Goal: Find specific page/section: Find specific page/section

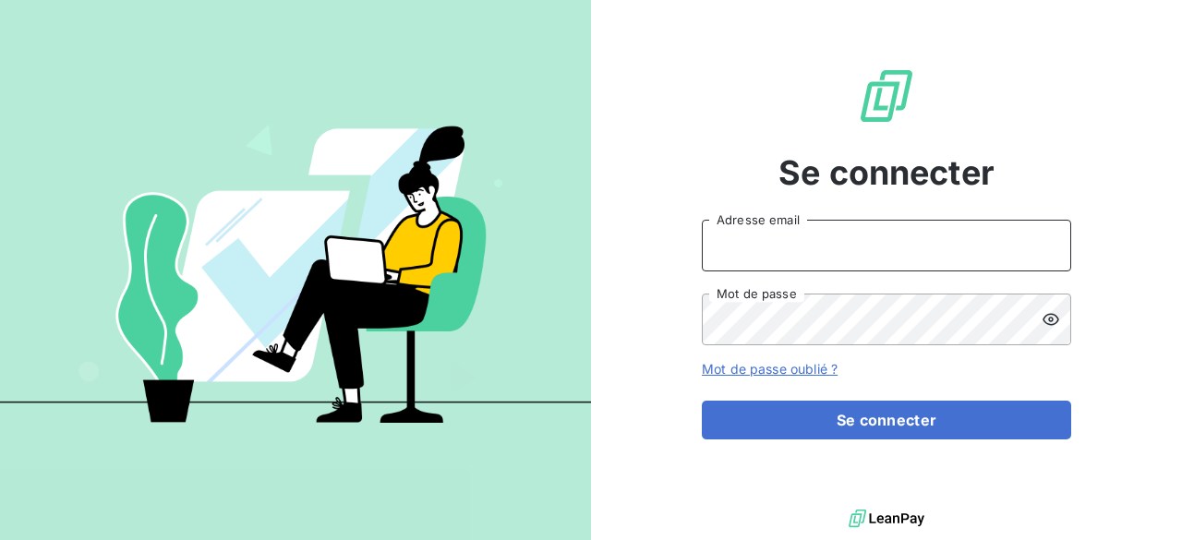
type input "[EMAIL_ADDRESS][PERSON_NAME][DOMAIN_NAME]"
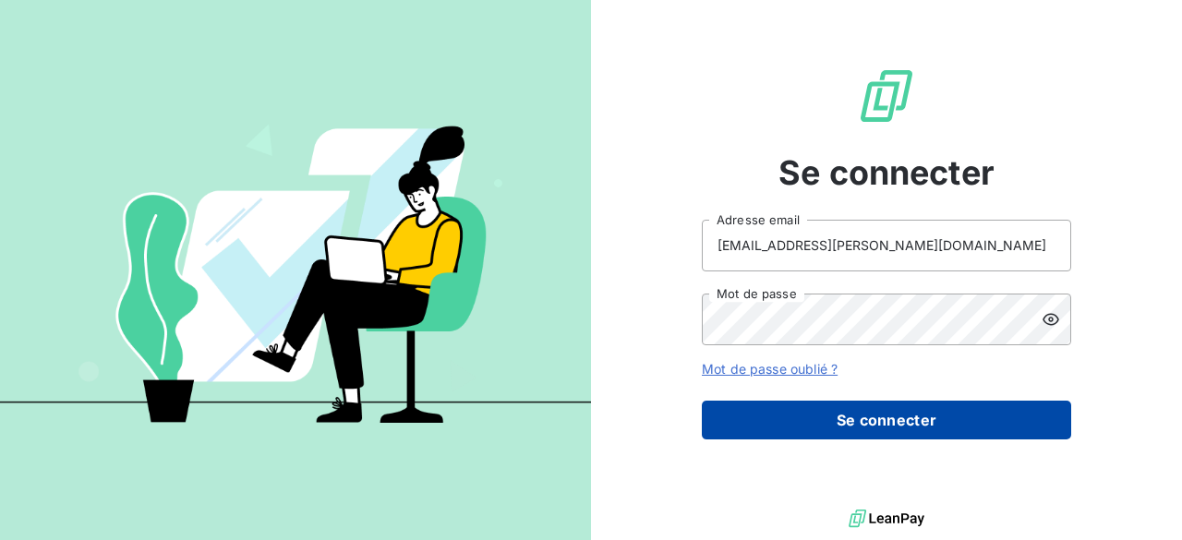
click at [984, 425] on button "Se connecter" at bounding box center [886, 420] width 369 height 39
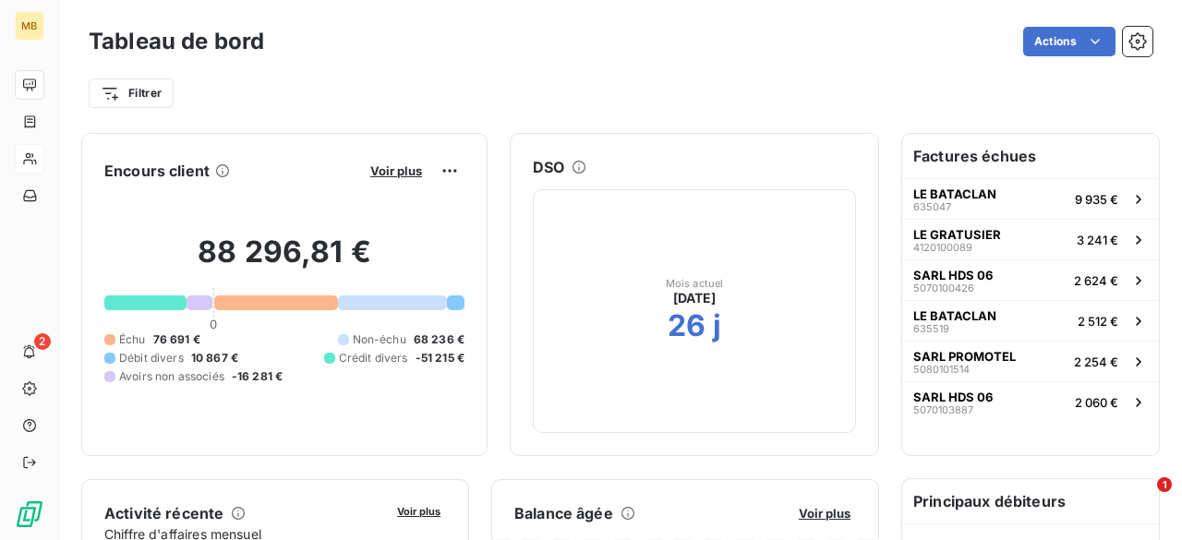
click at [28, 162] on icon at bounding box center [30, 158] width 16 height 15
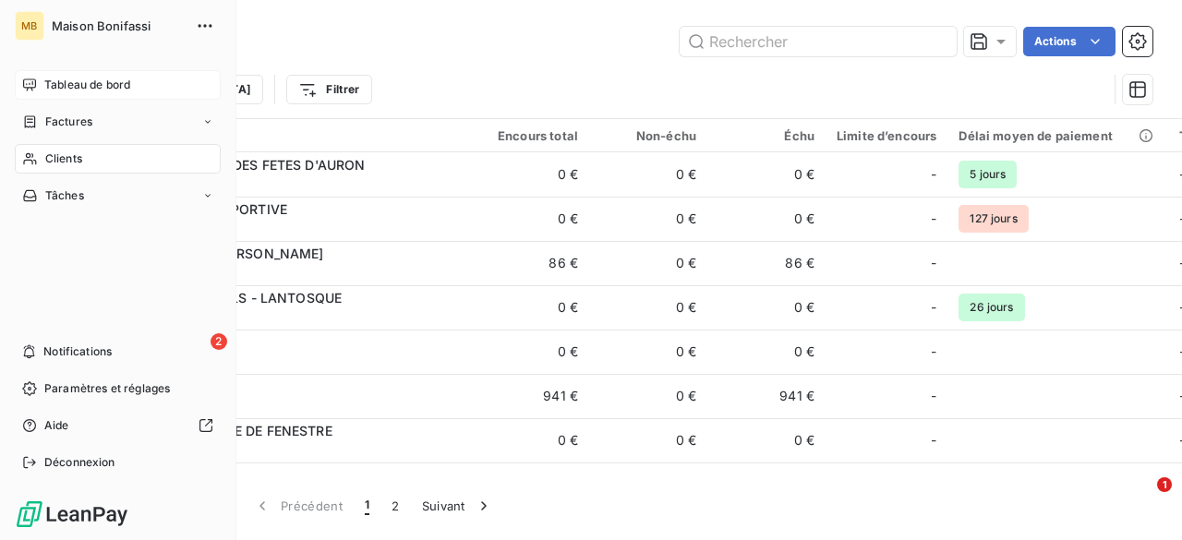
click at [64, 89] on span "Tableau de bord" at bounding box center [87, 85] width 86 height 17
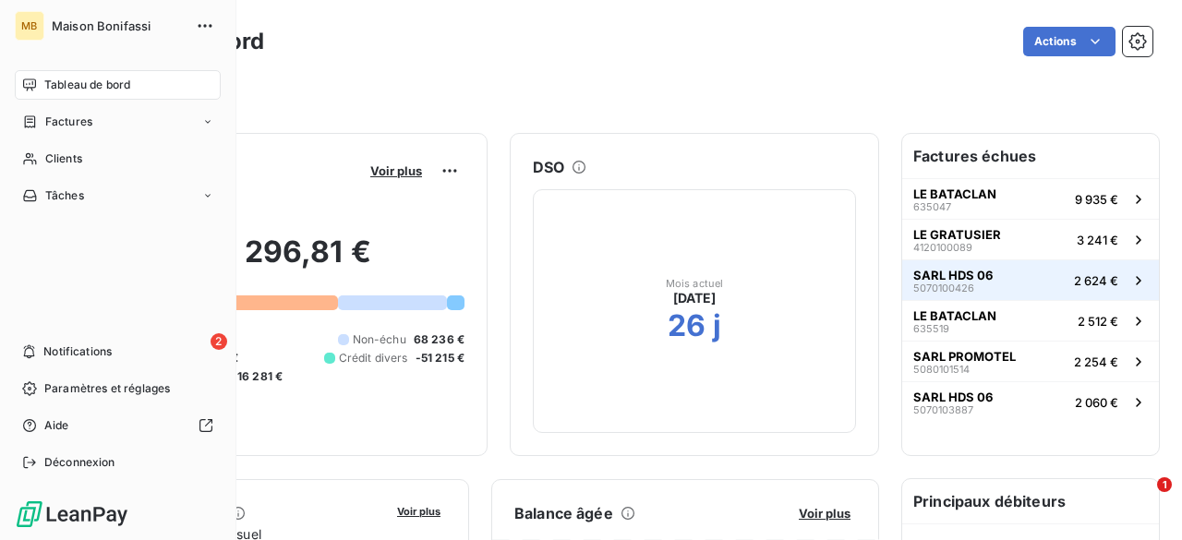
click at [943, 276] on span "SARL HDS 06" at bounding box center [952, 275] width 79 height 15
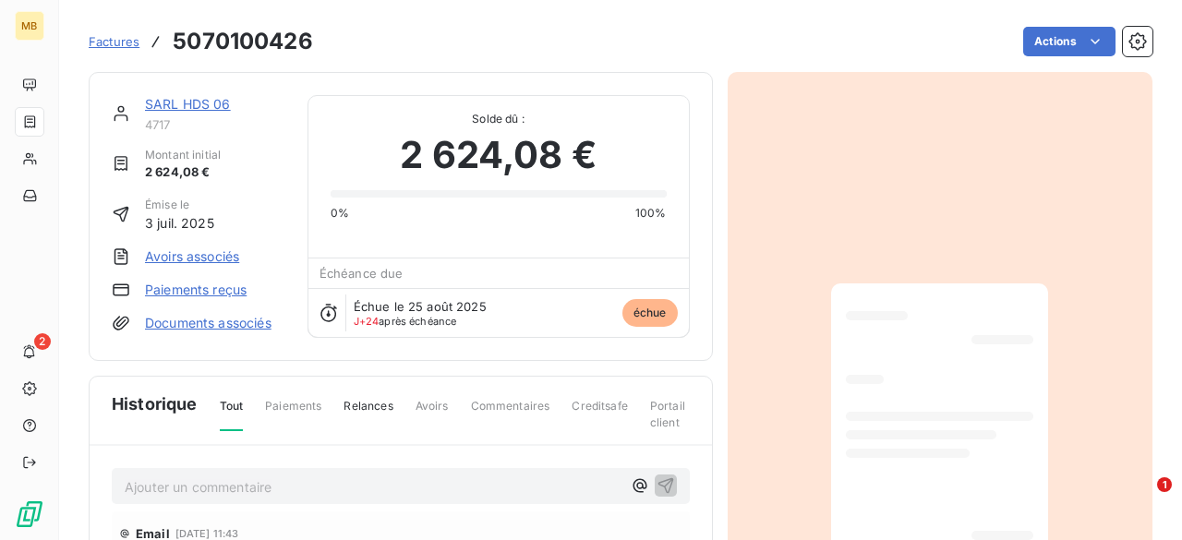
click at [197, 107] on link "SARL HDS 06" at bounding box center [188, 104] width 86 height 16
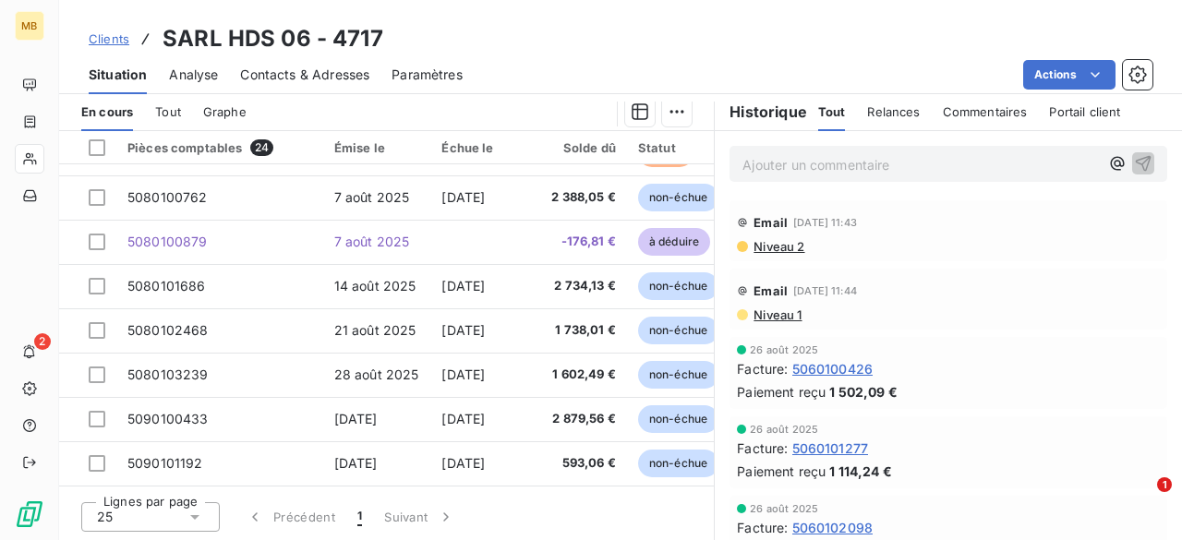
scroll to position [749, 0]
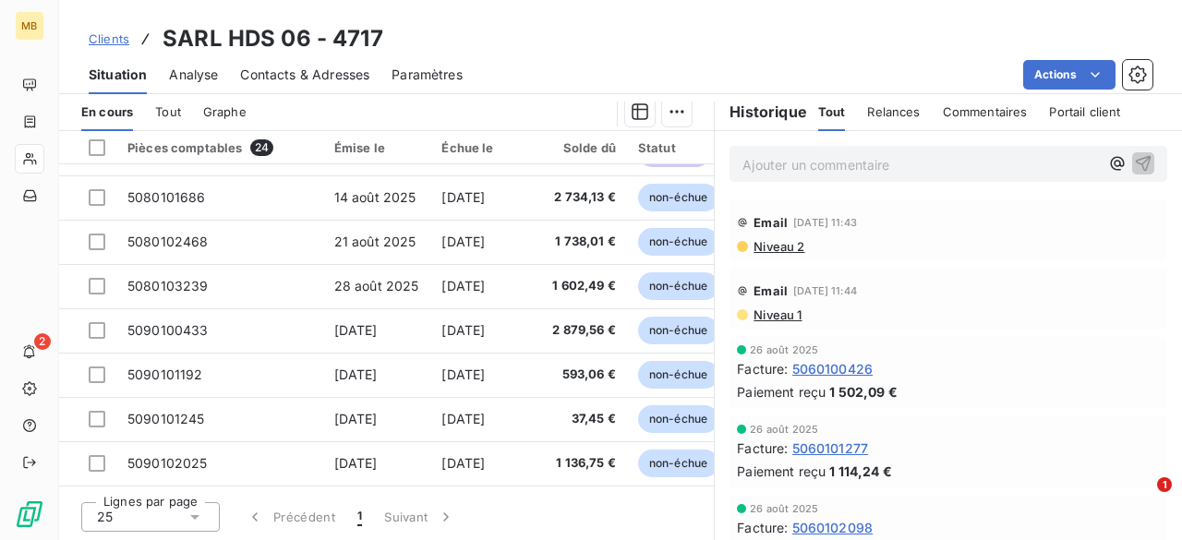
click at [107, 33] on span "Clients" at bounding box center [109, 38] width 41 height 15
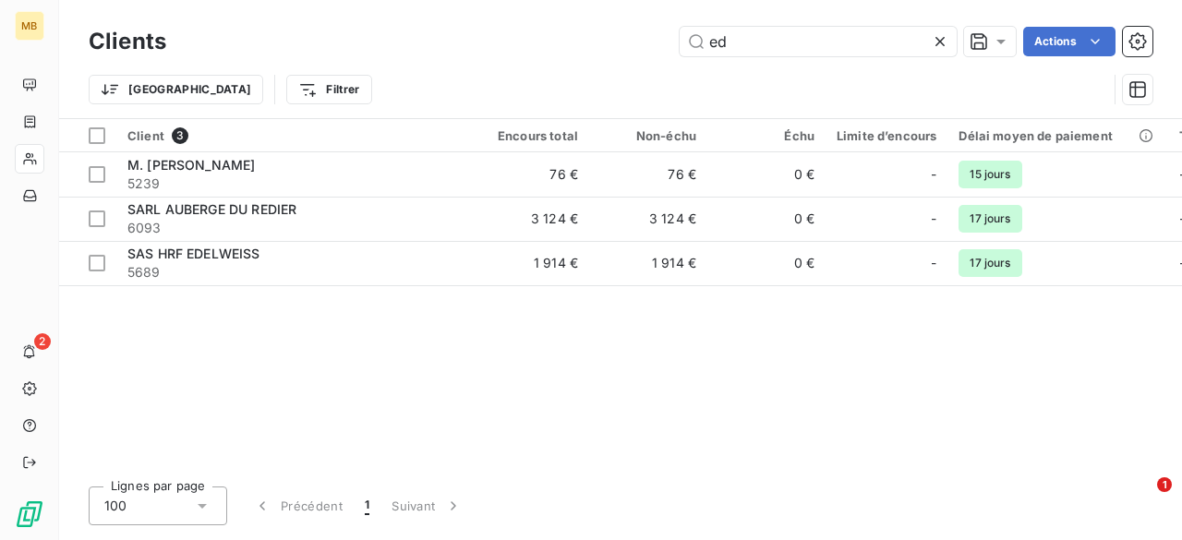
type input "ed"
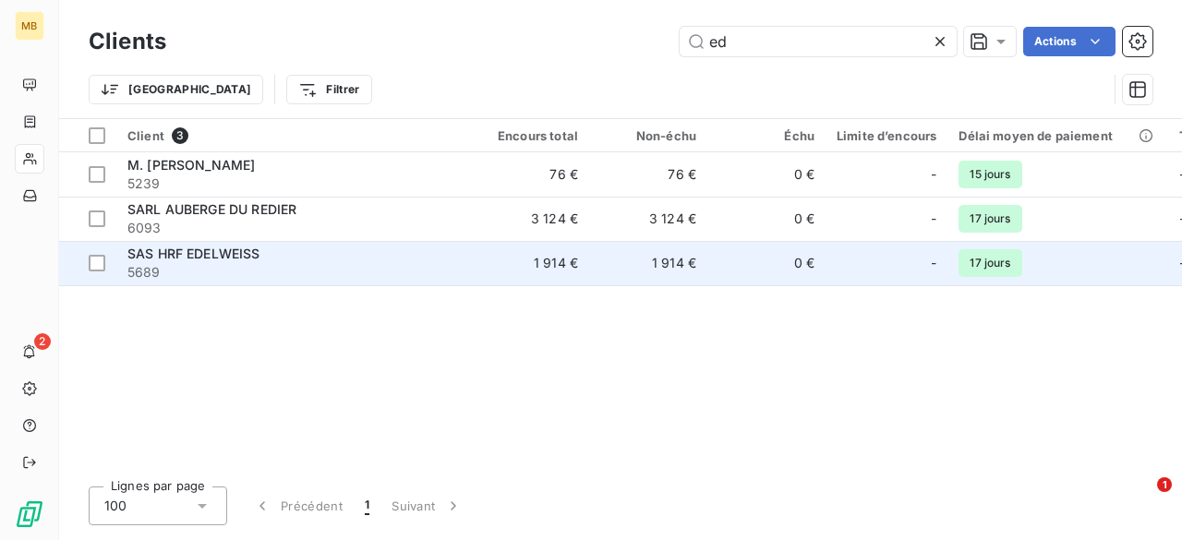
click at [245, 259] on span "SAS HRF EDELWEISS" at bounding box center [193, 254] width 133 height 16
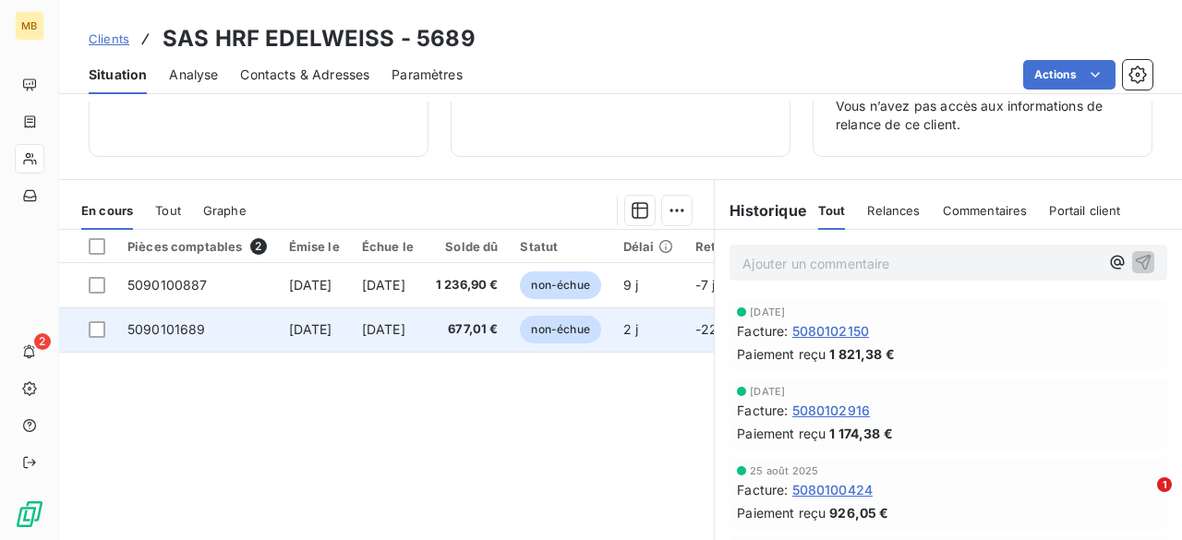
click at [236, 327] on td "5090101689" at bounding box center [197, 329] width 162 height 44
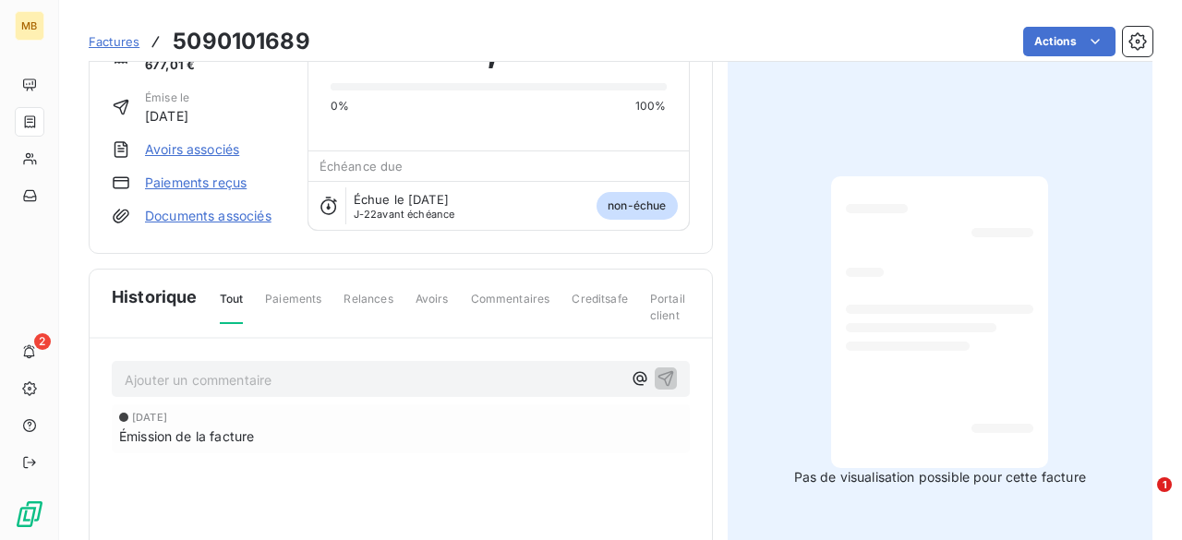
scroll to position [125, 0]
